Goal: Information Seeking & Learning: Learn about a topic

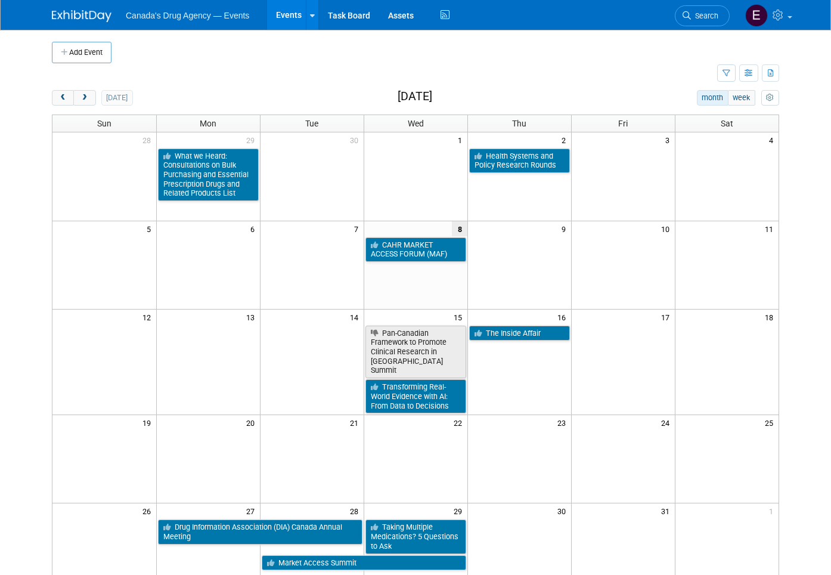
drag, startPoint x: 74, startPoint y: 95, endPoint x: 102, endPoint y: 114, distance: 33.9
click at [80, 95] on span "next" at bounding box center [84, 98] width 9 height 8
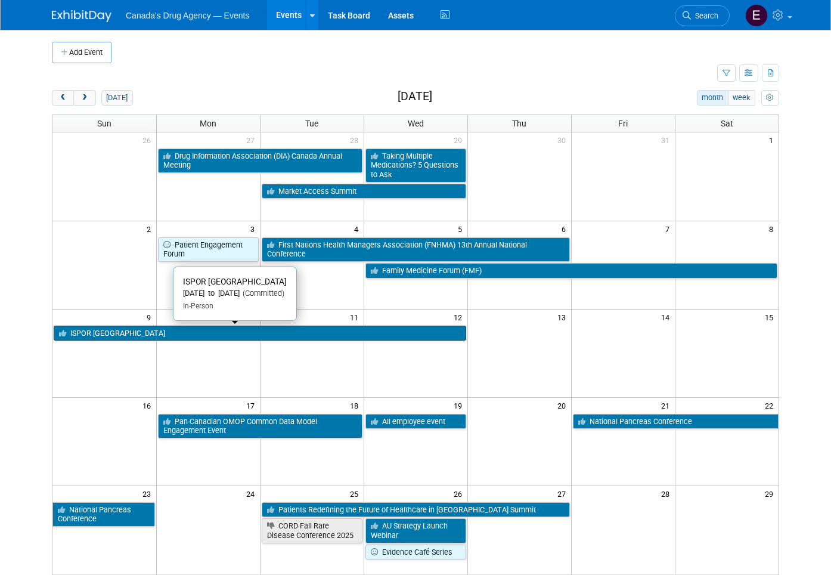
click at [376, 332] on link "ISPOR [GEOGRAPHIC_DATA]" at bounding box center [260, 334] width 413 height 16
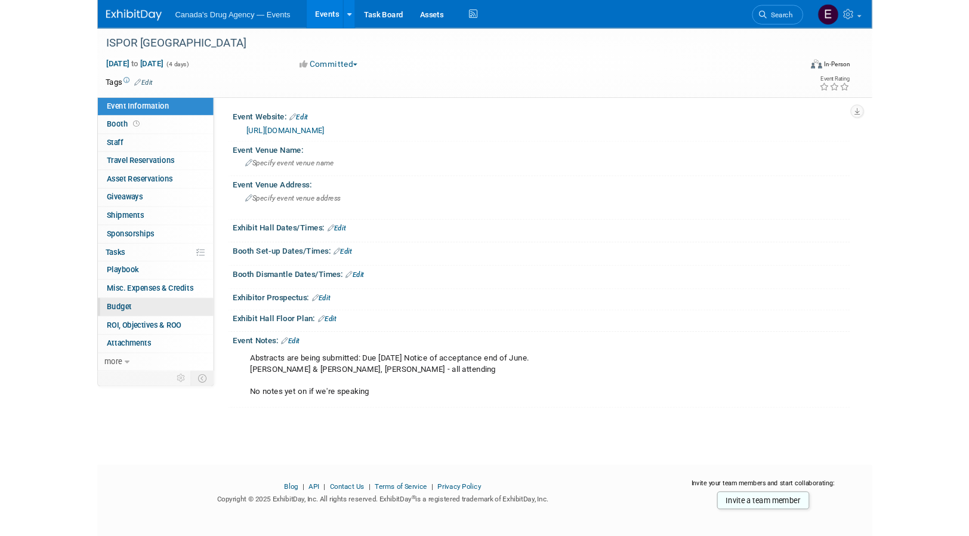
scroll to position [8, 0]
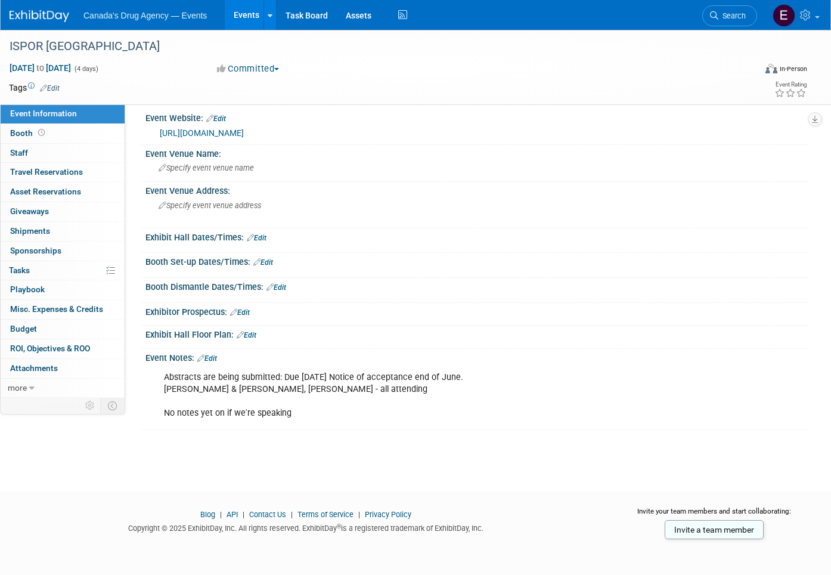
click at [279, 403] on div "Abstracts are being submitted: Due [DATE] Notice of acceptance end of June. [PE…" at bounding box center [418, 396] width 524 height 60
click at [43, 442] on div "ISPOR [GEOGRAPHIC_DATA] [DATE] to [DATE] (4 days) [DATE] to [DATE] Committed Co…" at bounding box center [415, 245] width 831 height 449
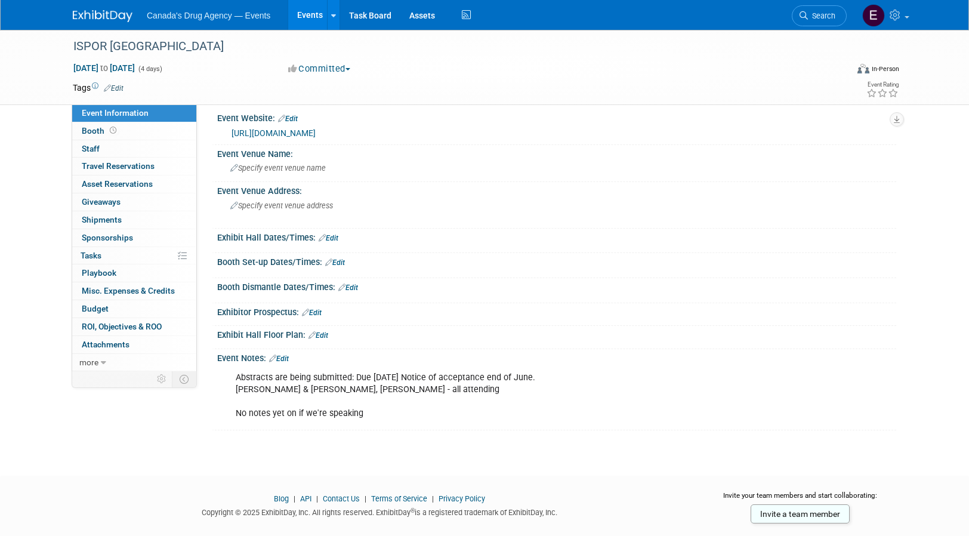
click at [90, 18] on img at bounding box center [103, 16] width 60 height 12
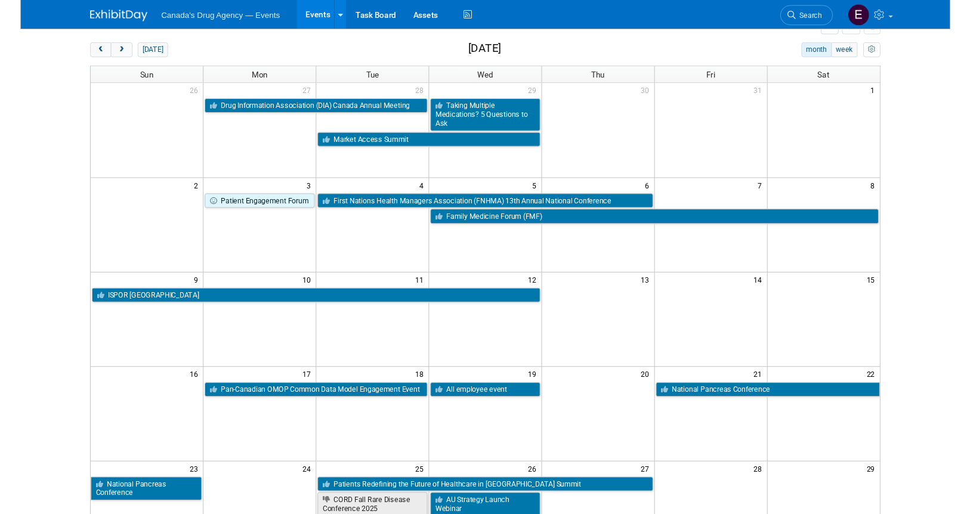
scroll to position [60, 0]
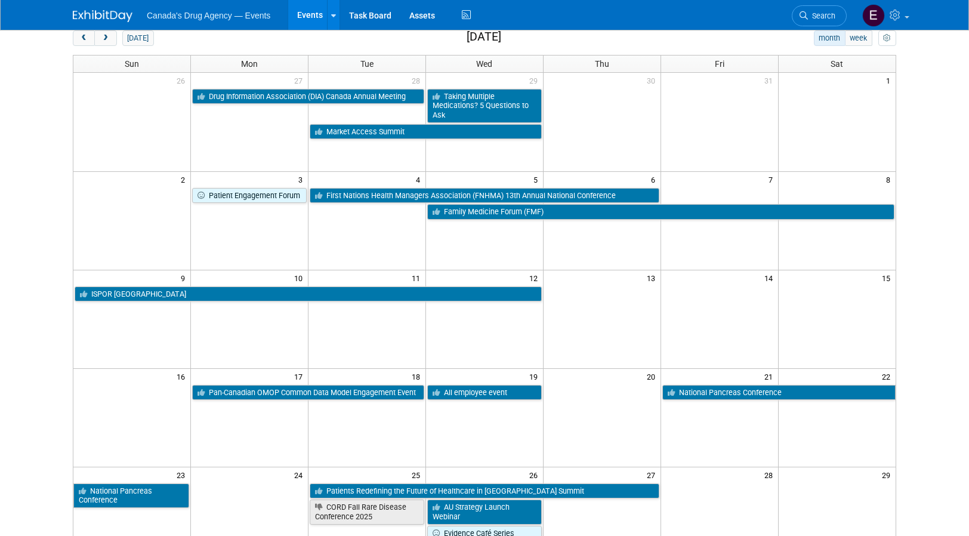
click at [34, 154] on body "Canada's Drug Agency — Events Events Add Event Bulk Upload Events Shareable Eve…" at bounding box center [484, 208] width 969 height 536
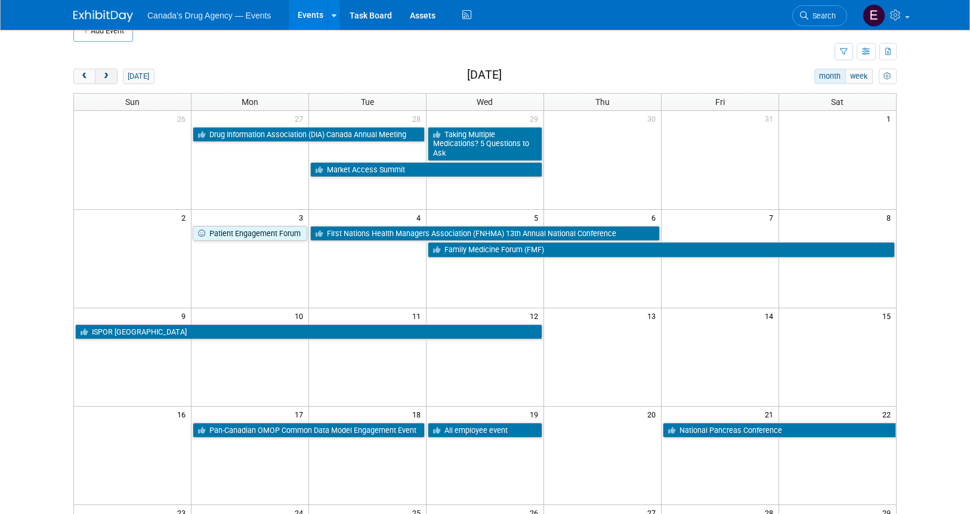
scroll to position [0, 0]
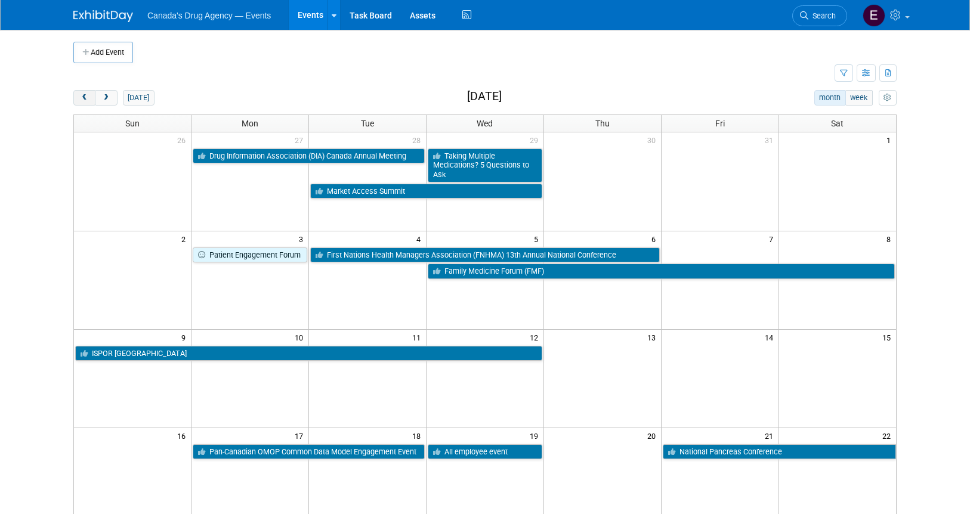
click at [80, 97] on span "prev" at bounding box center [84, 98] width 9 height 8
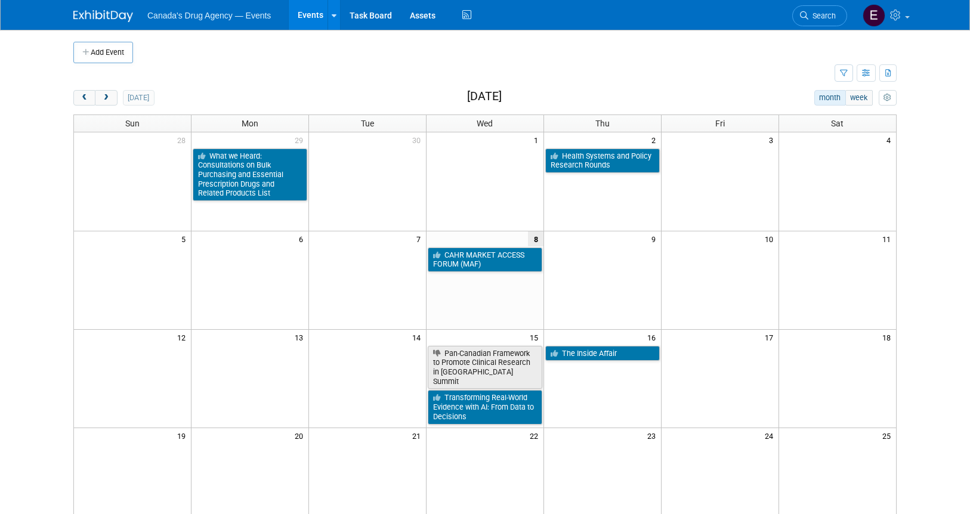
click at [287, 65] on td at bounding box center [453, 73] width 761 height 21
click at [110, 98] on span "next" at bounding box center [105, 98] width 9 height 8
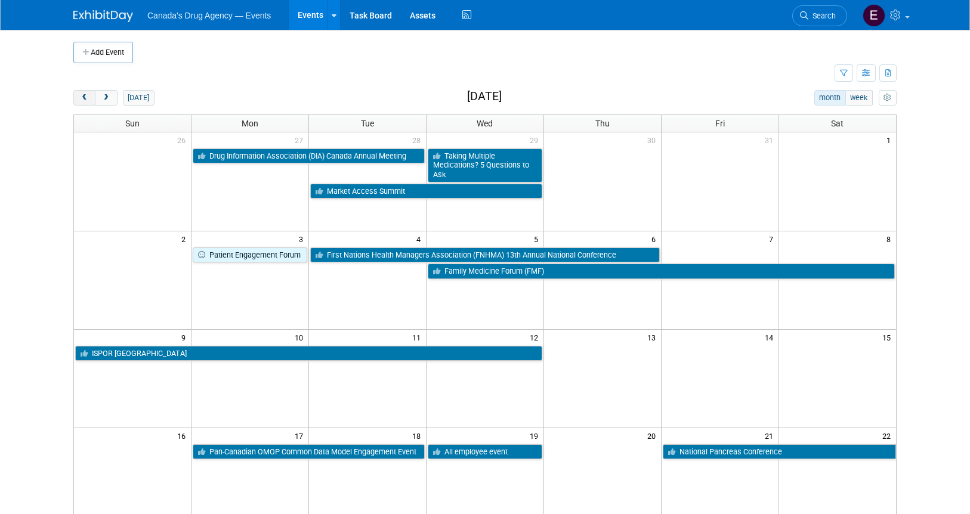
click at [79, 92] on button "prev" at bounding box center [84, 98] width 22 height 16
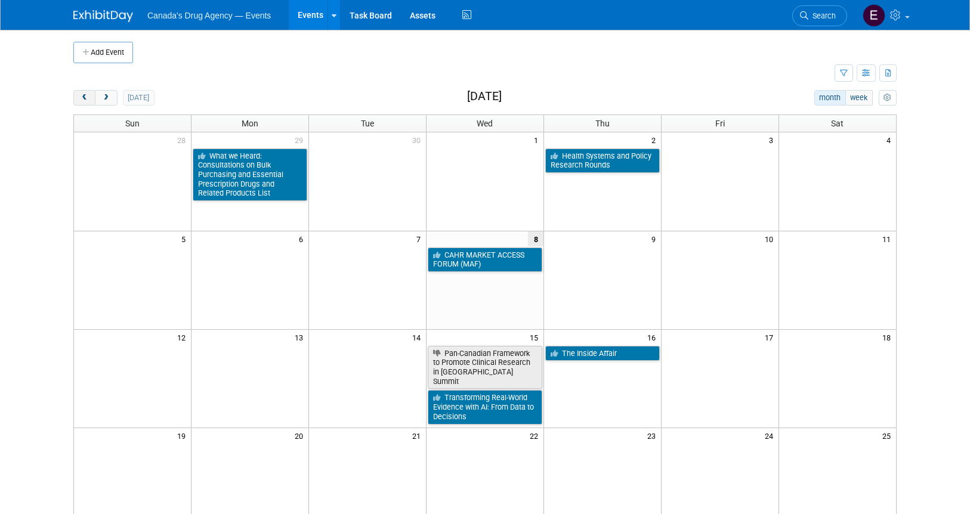
click at [79, 92] on button "prev" at bounding box center [84, 98] width 22 height 16
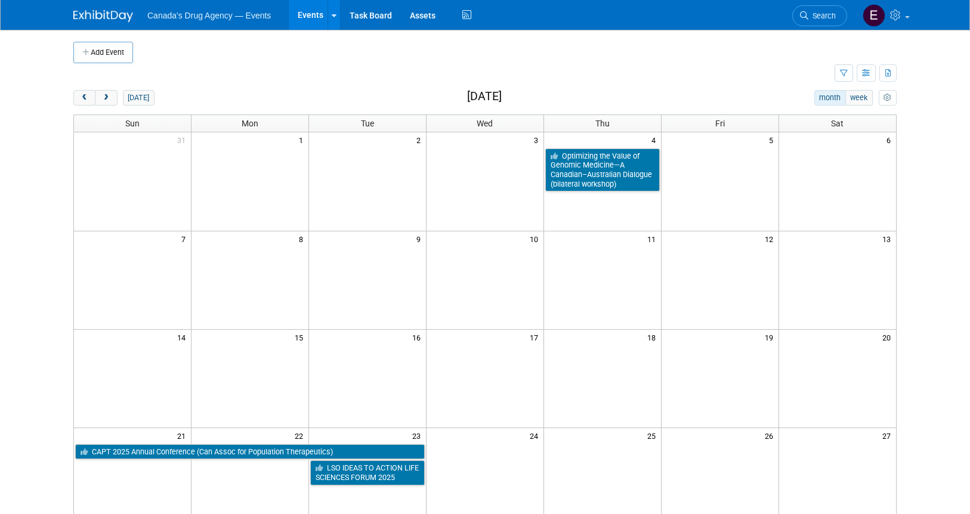
click at [285, 92] on div "today month week September 2025" at bounding box center [484, 98] width 823 height 16
click at [83, 100] on span "prev" at bounding box center [84, 98] width 9 height 8
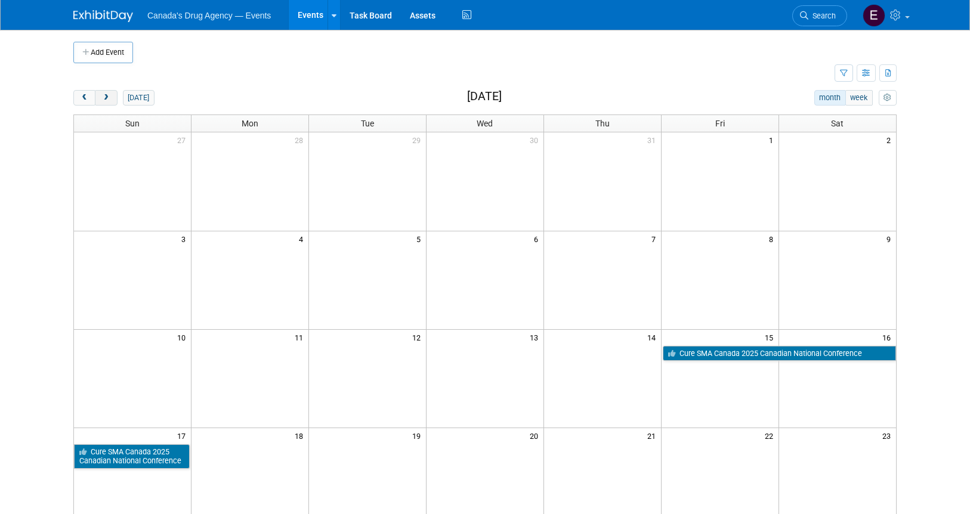
click at [104, 94] on span "next" at bounding box center [105, 98] width 9 height 8
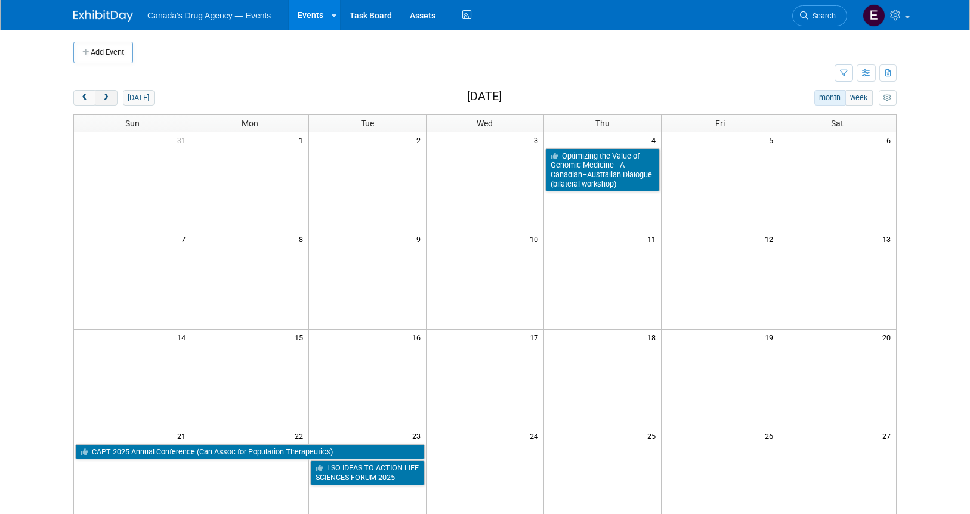
click at [104, 94] on span "next" at bounding box center [105, 98] width 9 height 8
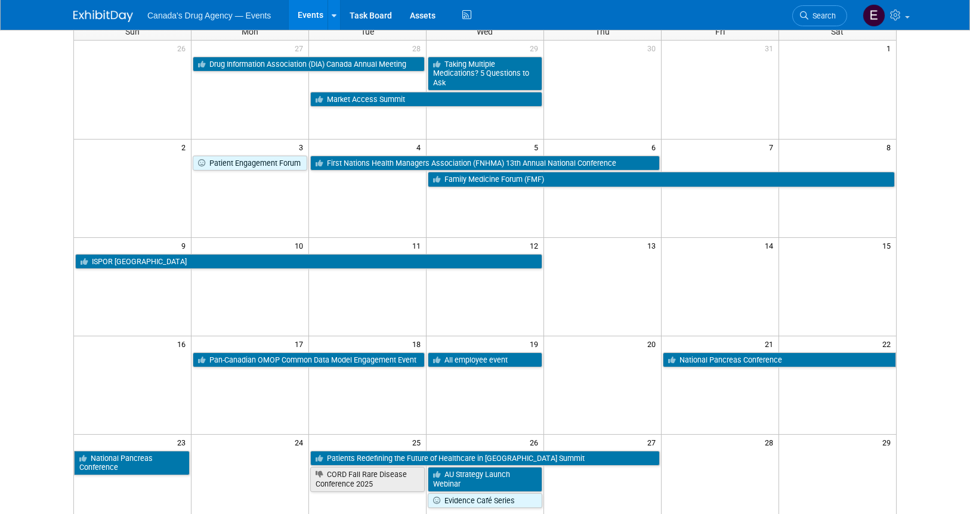
scroll to position [119, 0]
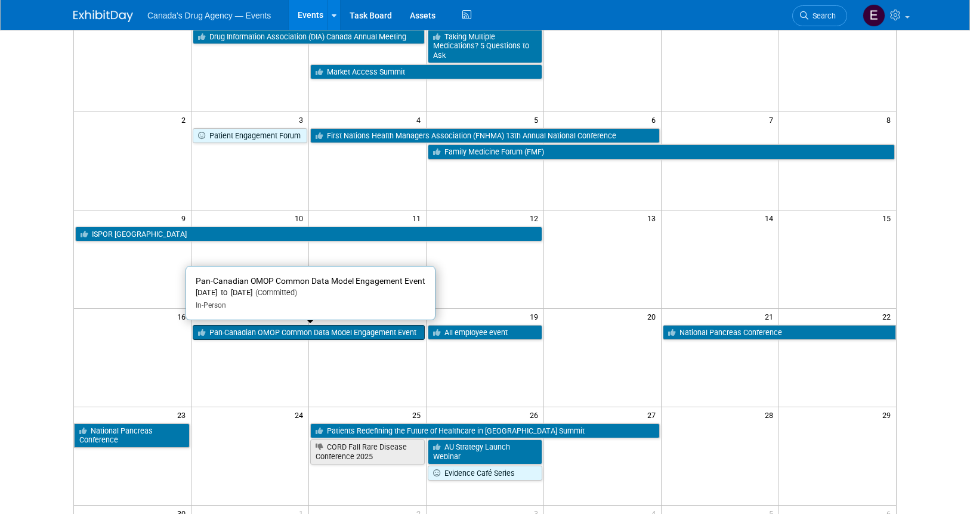
click at [348, 337] on link "Pan-Canadian OMOP Common Data Model Engagement Event" at bounding box center [309, 333] width 232 height 16
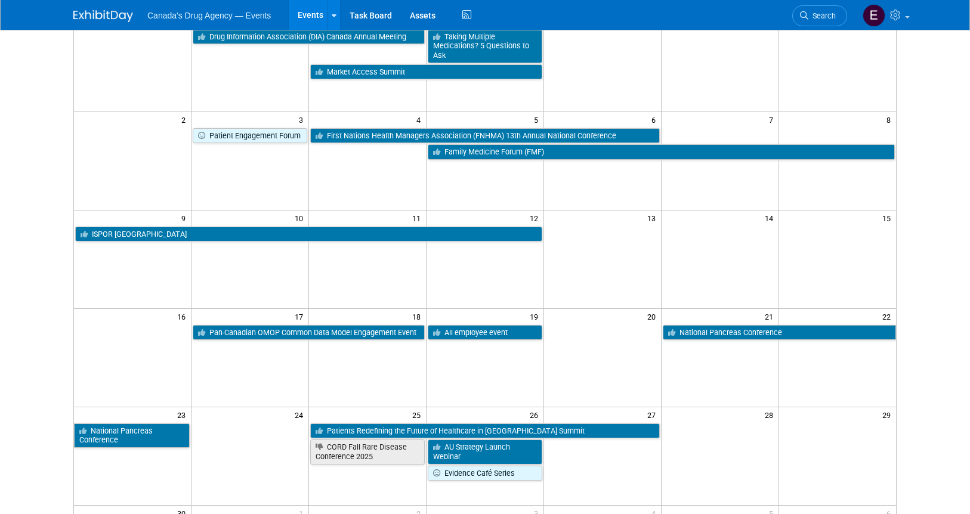
click at [22, 395] on html "Canada's Drug Agency — Events Events Add Event Bulk Upload Events Shareable Eve…" at bounding box center [485, 138] width 970 height 514
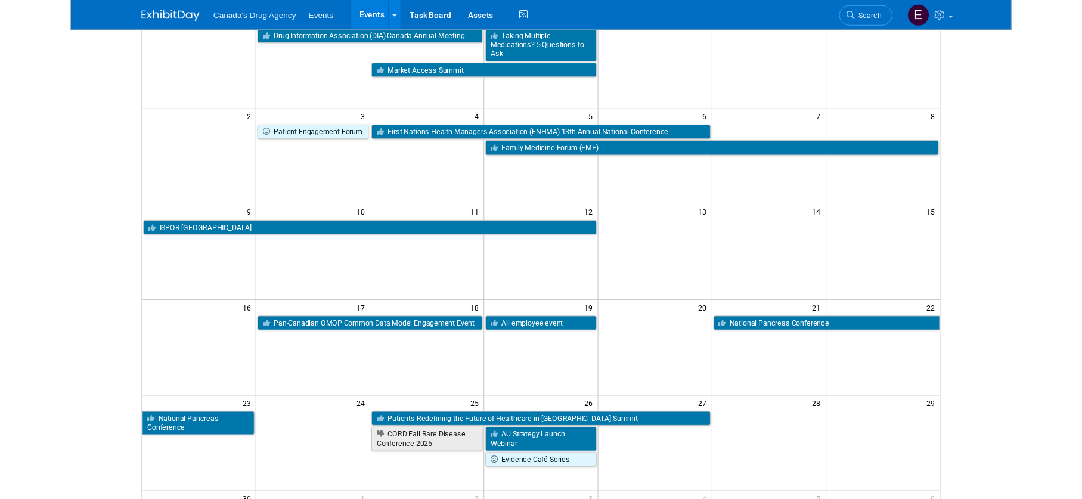
scroll to position [85, 0]
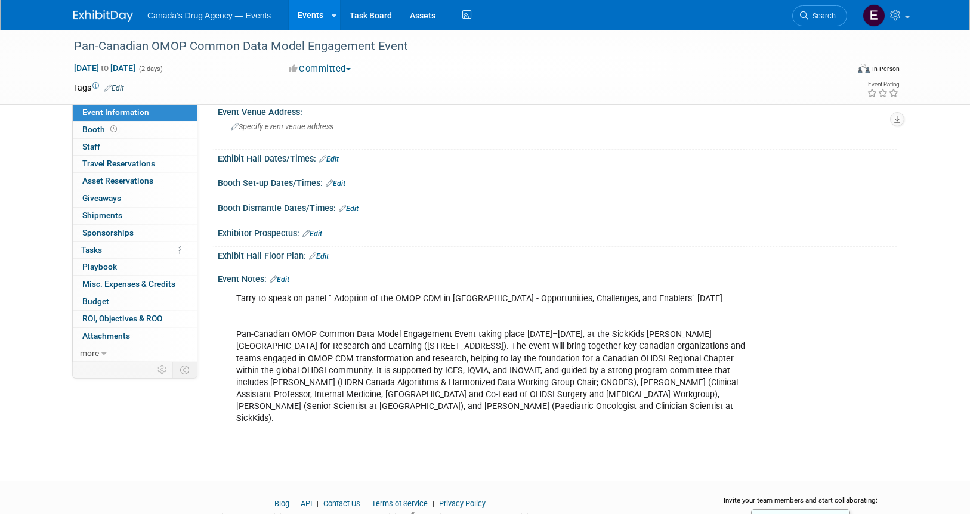
scroll to position [119, 0]
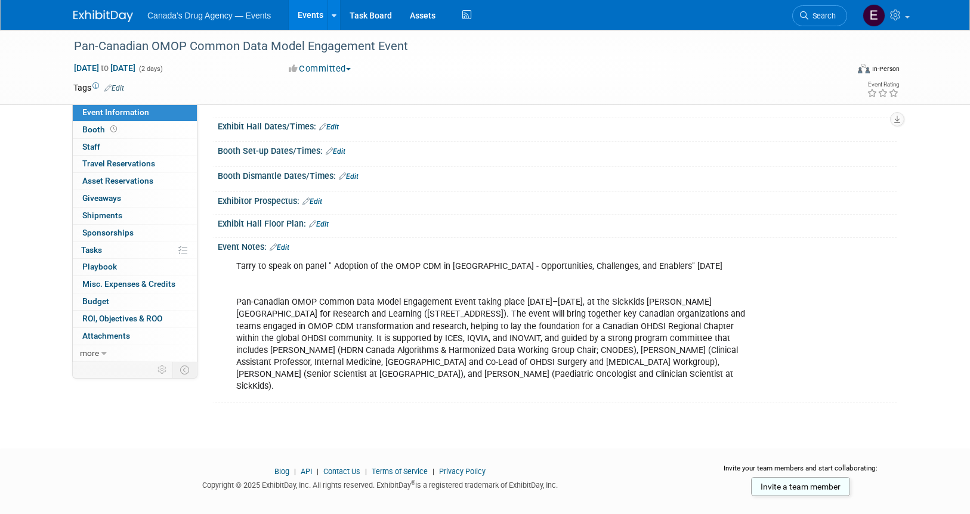
click at [404, 354] on div "Tarry to speak on panel " Adoption of the OMOP CDM in Canada - Opportunities, C…" at bounding box center [496, 327] width 537 height 144
click at [436, 313] on div "Tarry to speak on panel " Adoption of the OMOP CDM in Canada - Opportunities, C…" at bounding box center [496, 327] width 537 height 144
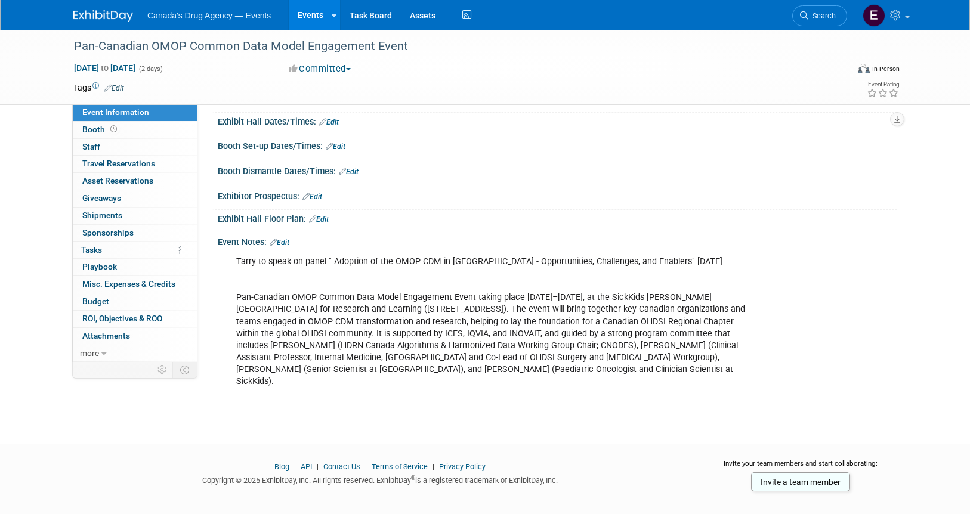
scroll to position [125, 0]
click at [478, 305] on div "Tarry to speak on panel " Adoption of the OMOP CDM in Canada - Opportunities, C…" at bounding box center [496, 321] width 537 height 144
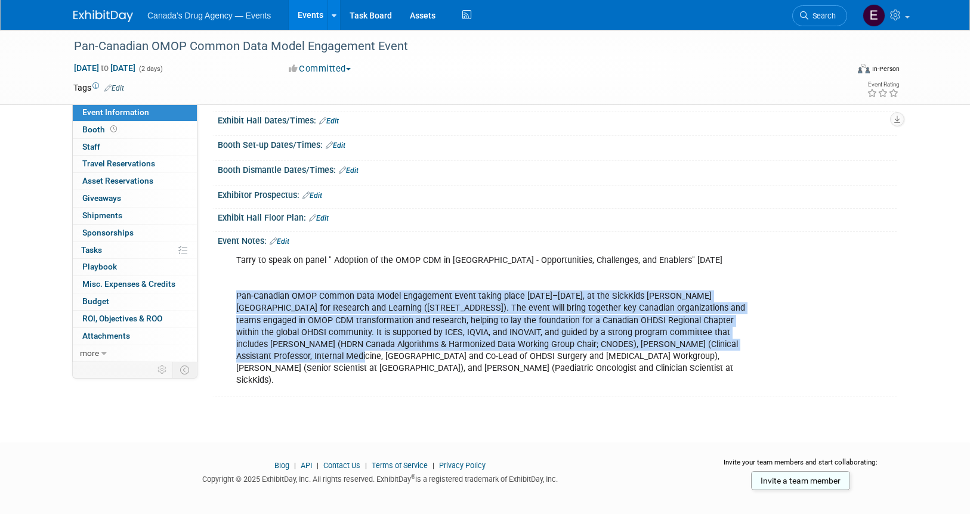
drag, startPoint x: 230, startPoint y: 302, endPoint x: 238, endPoint y: 359, distance: 57.2
click at [238, 359] on div "Tarry to speak on panel " Adoption of the OMOP CDM in Canada - Opportunities, C…" at bounding box center [496, 321] width 537 height 144
click at [423, 323] on div "Tarry to speak on panel " Adoption of the OMOP CDM in Canada - Opportunities, C…" at bounding box center [496, 321] width 537 height 144
